Goal: Task Accomplishment & Management: Use online tool/utility

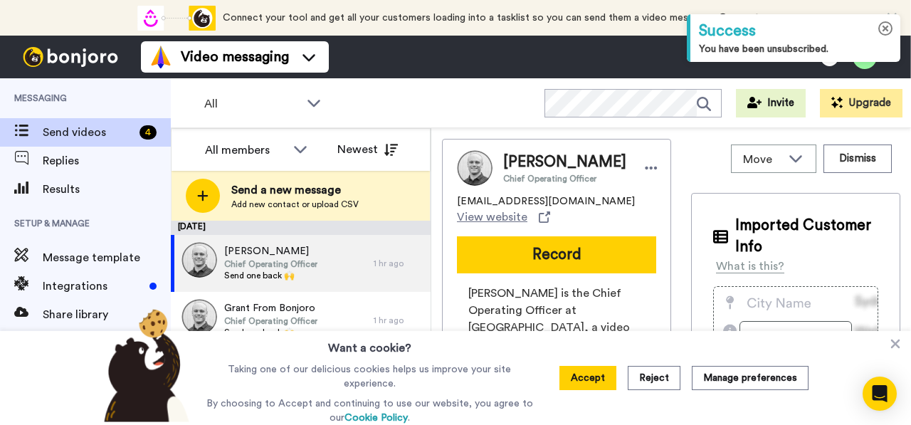
click at [884, 28] on icon at bounding box center [886, 28] width 15 height 15
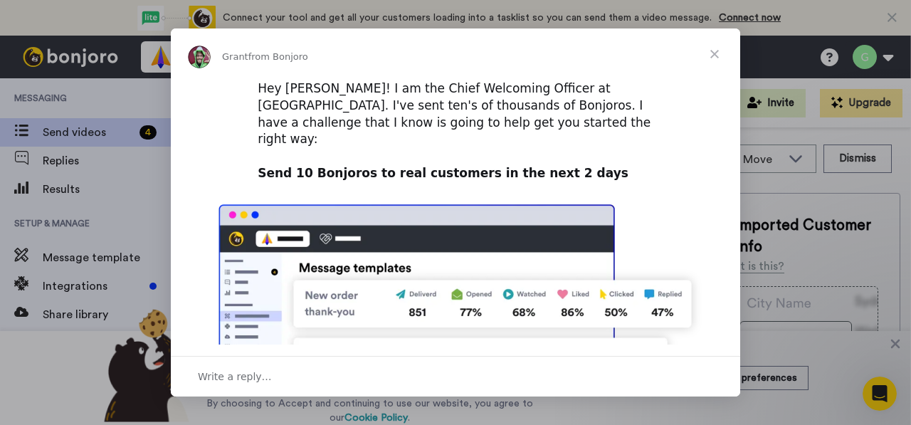
click at [718, 55] on span "Close" at bounding box center [714, 53] width 51 height 51
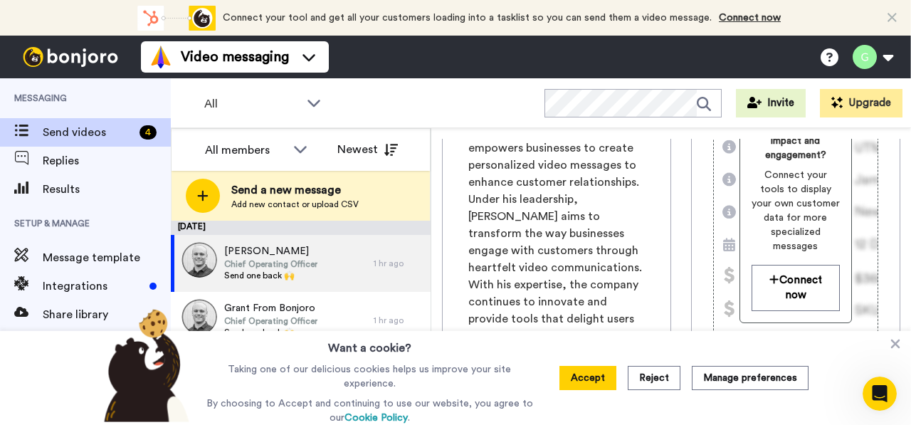
scroll to position [285, 0]
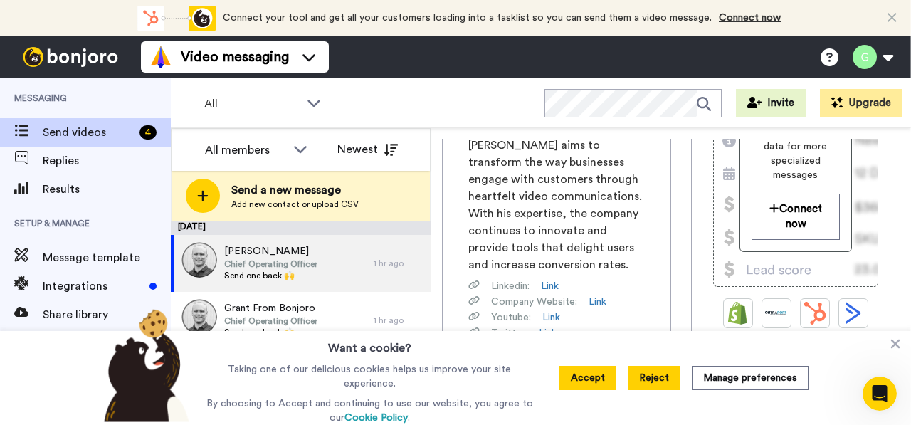
click at [657, 379] on button "Reject" at bounding box center [654, 378] width 53 height 24
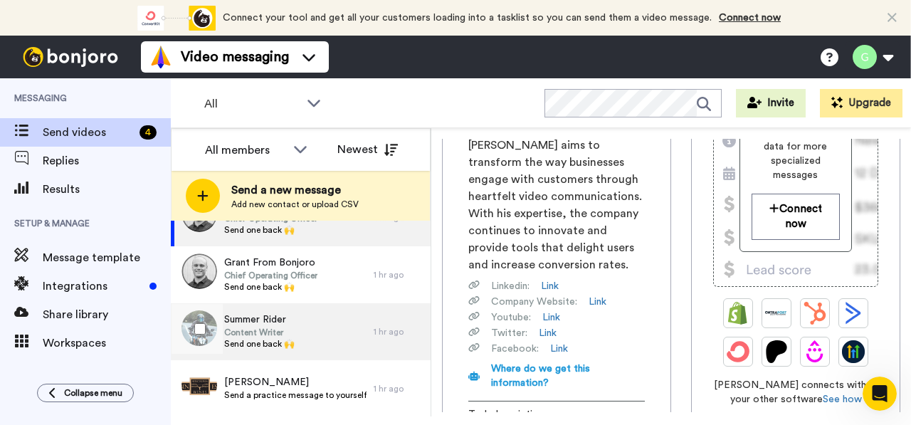
scroll to position [0, 0]
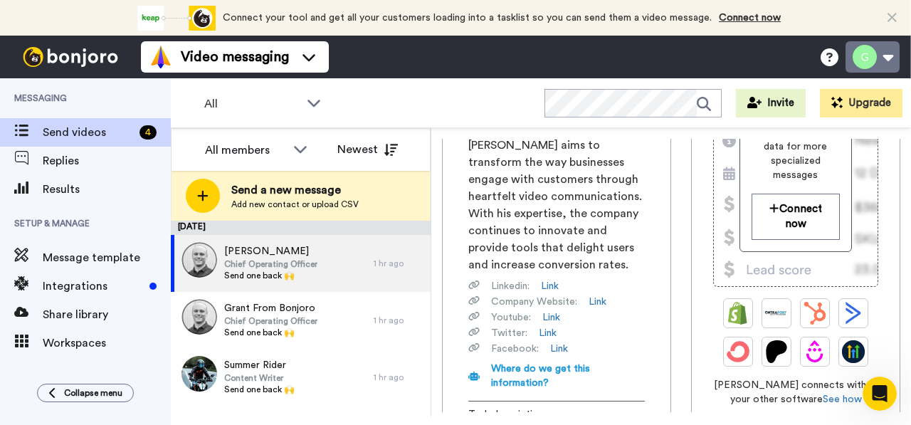
click at [884, 63] on button at bounding box center [873, 56] width 54 height 31
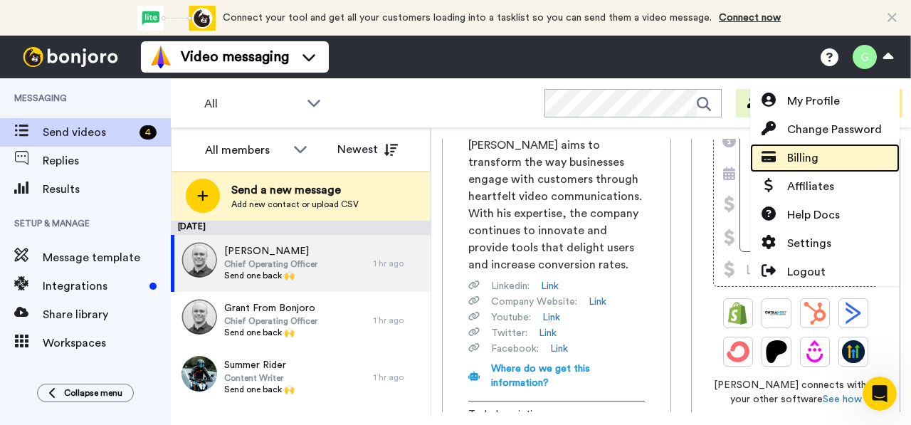
click at [844, 159] on link "Billing" at bounding box center [826, 158] width 150 height 28
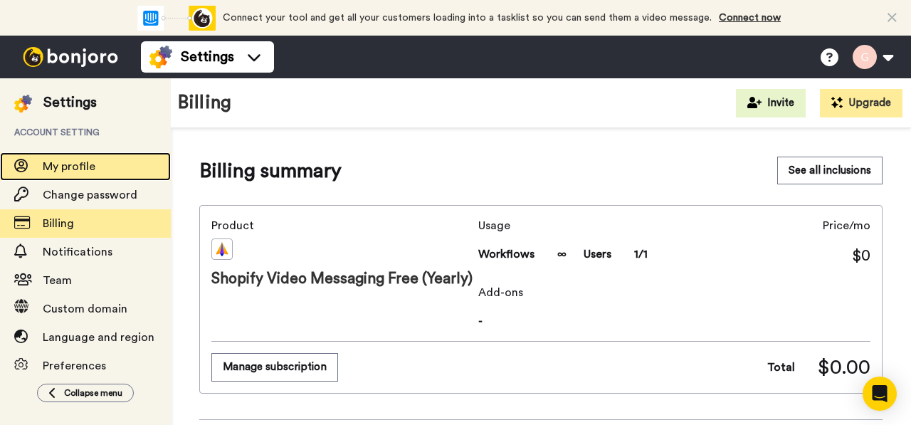
click at [104, 174] on span "My profile" at bounding box center [107, 166] width 128 height 17
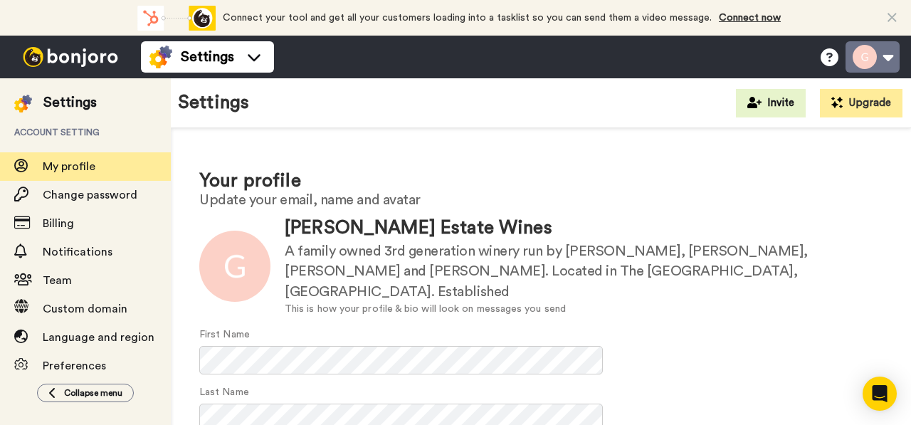
click at [876, 63] on button at bounding box center [873, 56] width 54 height 31
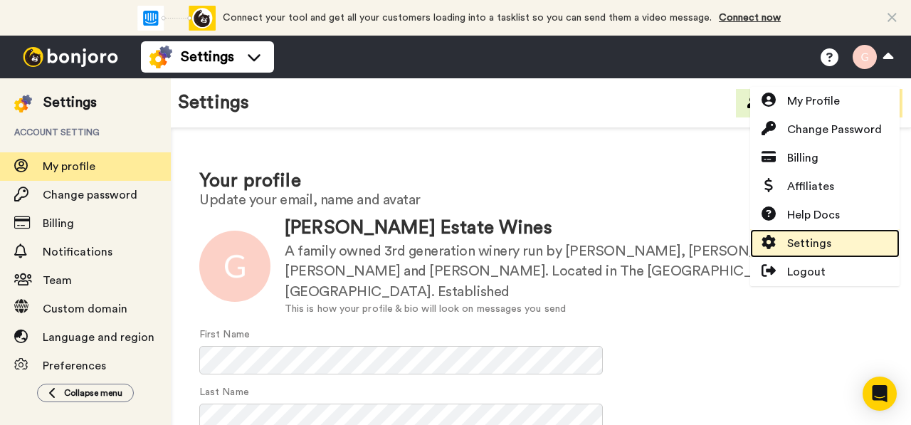
click at [804, 239] on span "Settings" at bounding box center [810, 243] width 44 height 17
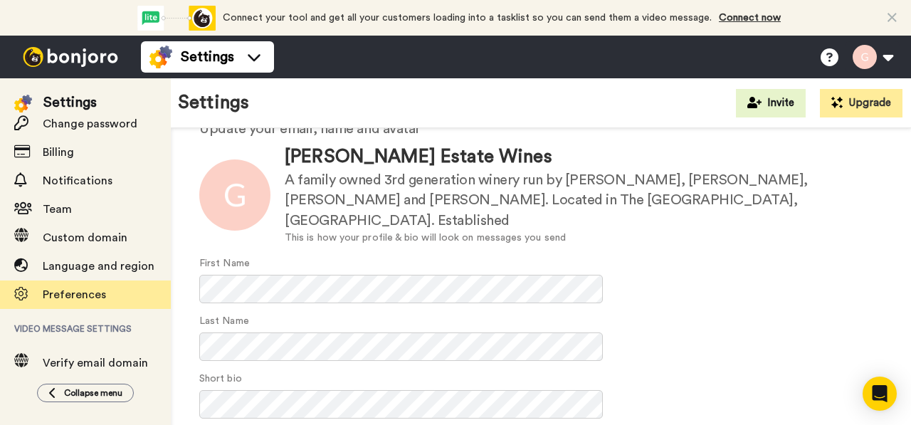
scroll to position [142, 0]
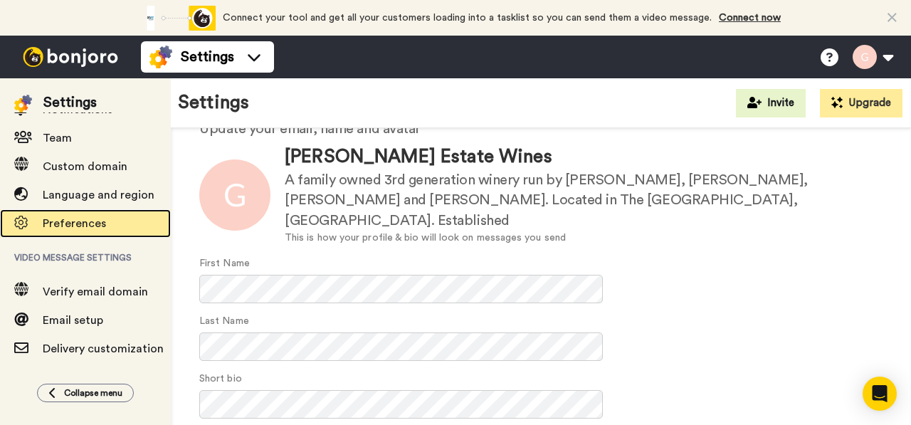
click at [100, 224] on span "Preferences" at bounding box center [74, 223] width 63 height 11
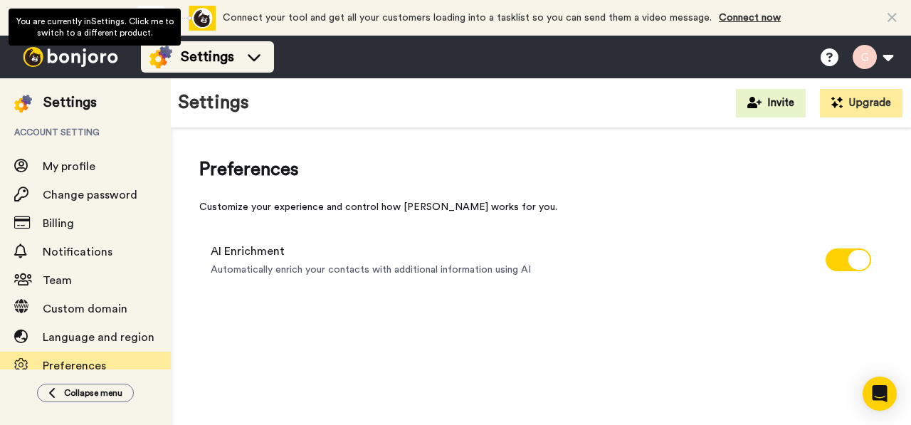
click at [229, 60] on span "Settings" at bounding box center [207, 57] width 53 height 20
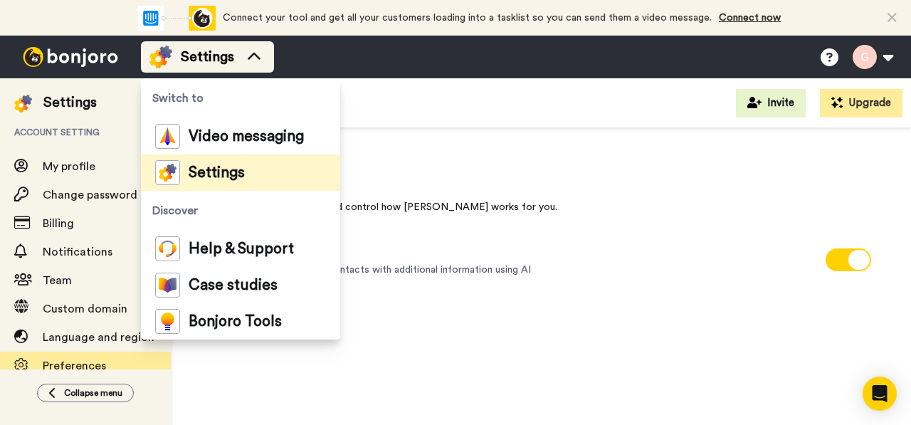
click at [251, 56] on icon at bounding box center [254, 56] width 13 height 7
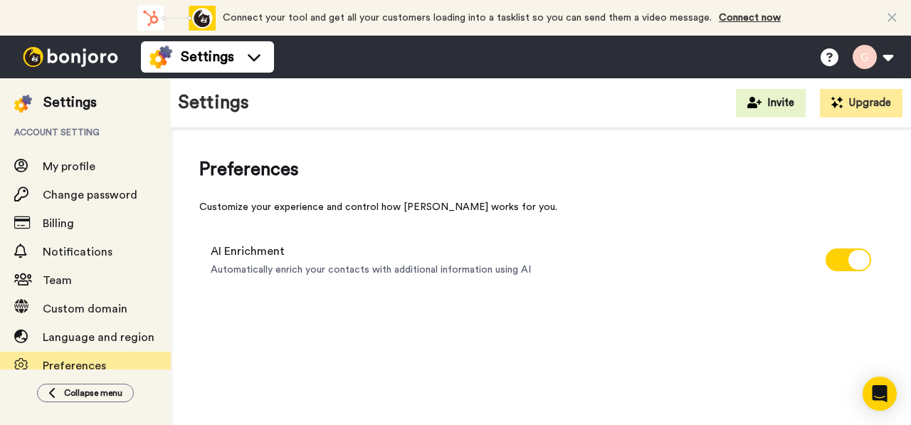
click at [100, 59] on img at bounding box center [70, 57] width 107 height 20
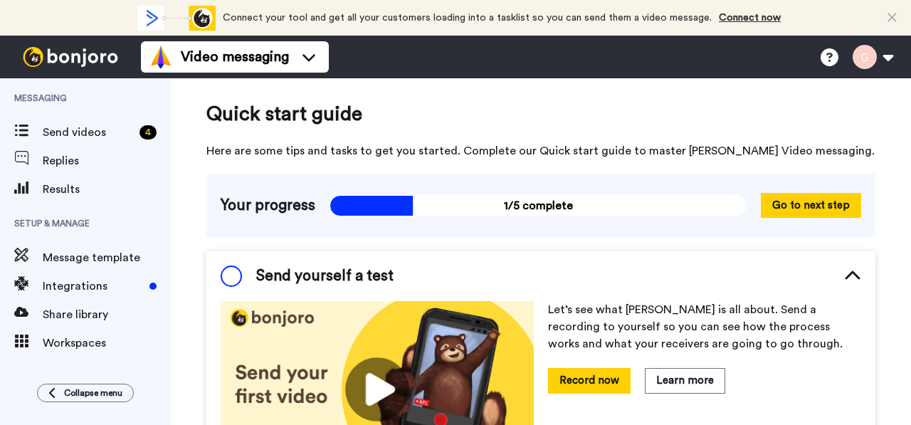
scroll to position [81, 0]
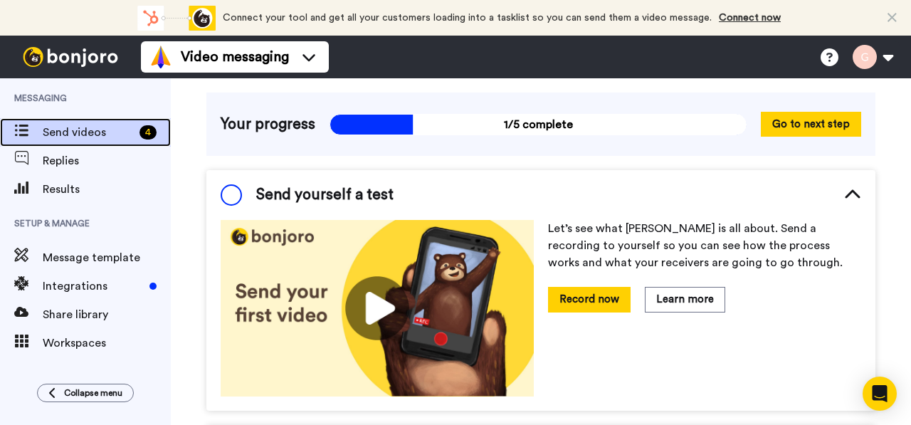
click at [112, 130] on span "Send videos" at bounding box center [88, 132] width 91 height 17
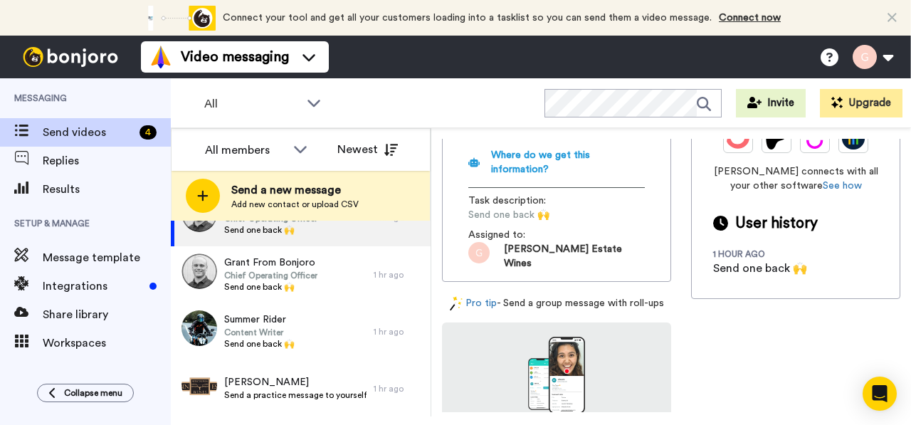
scroll to position [582, 0]
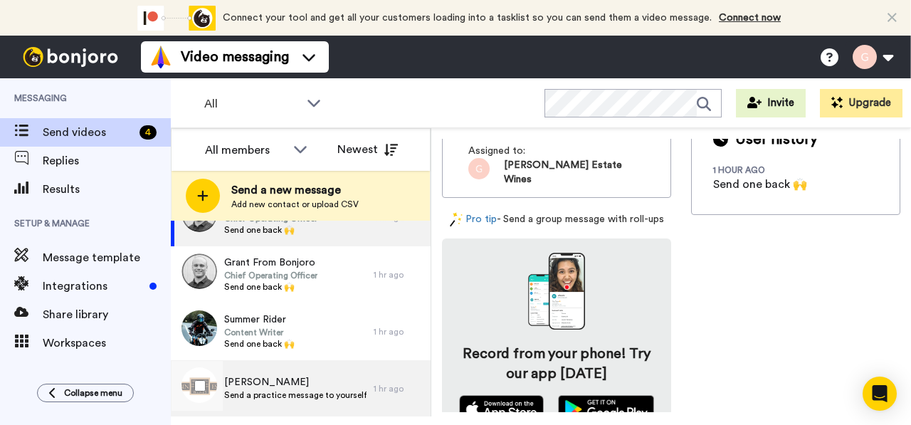
click at [262, 390] on span "Send a practice message to yourself" at bounding box center [295, 395] width 142 height 11
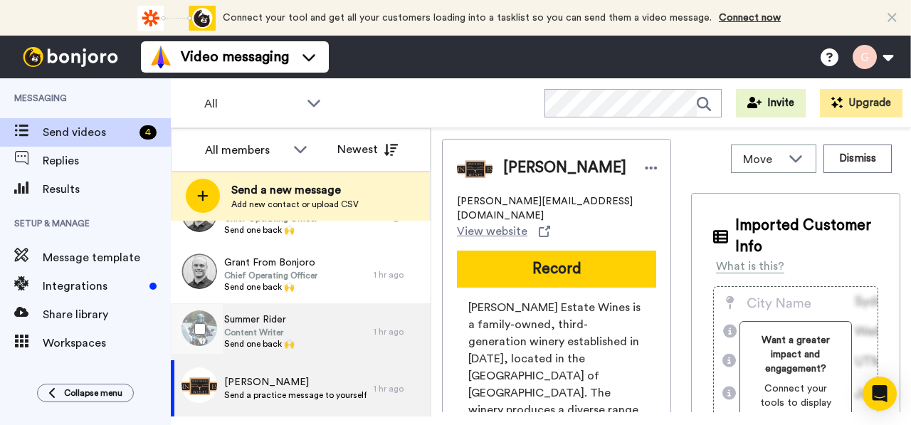
click at [274, 341] on span "Send one back 🙌" at bounding box center [259, 343] width 70 height 11
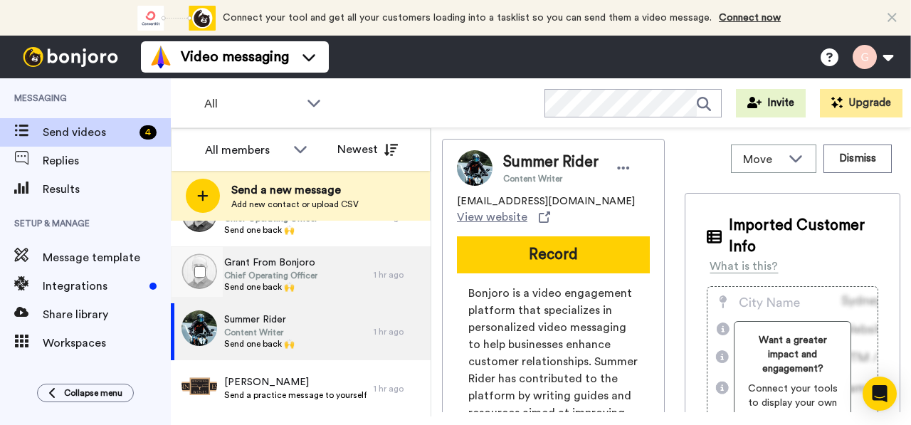
click at [295, 290] on span "Send one back 🙌" at bounding box center [270, 286] width 93 height 11
